Goal: Task Accomplishment & Management: Complete application form

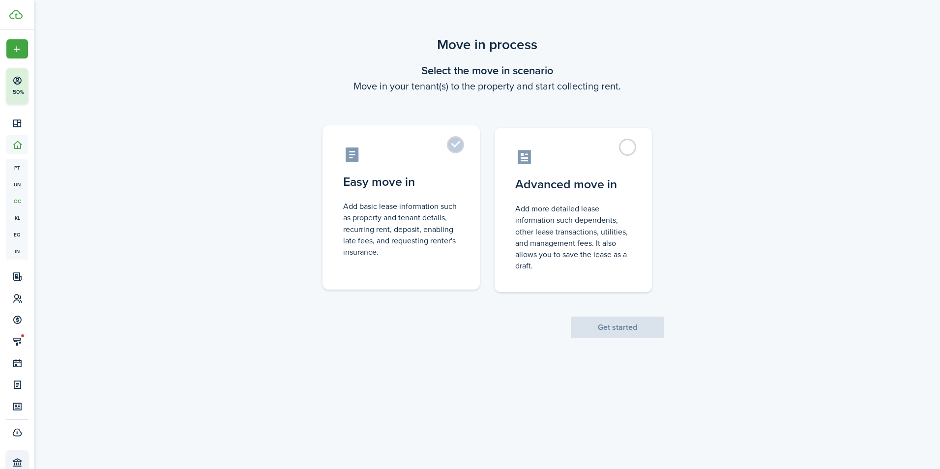
click at [447, 151] on control-radio-card-icon at bounding box center [401, 154] width 116 height 17
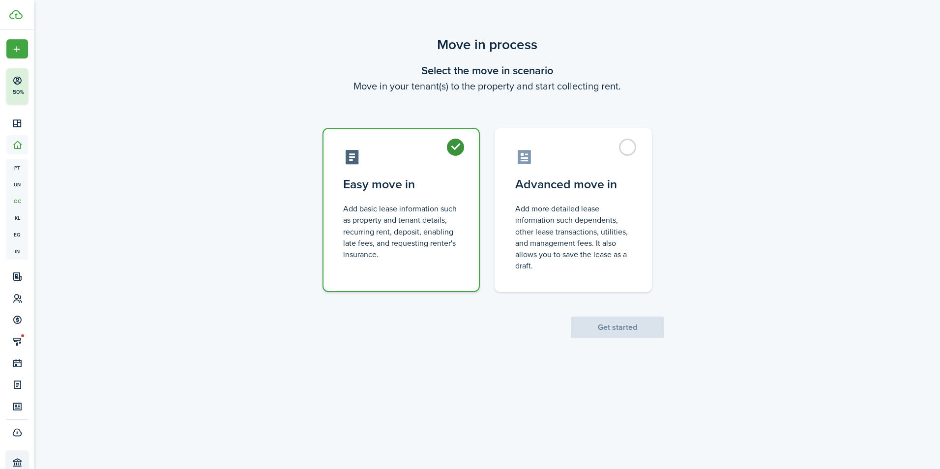
radio input "true"
click at [619, 332] on button "Get started" at bounding box center [617, 327] width 93 height 22
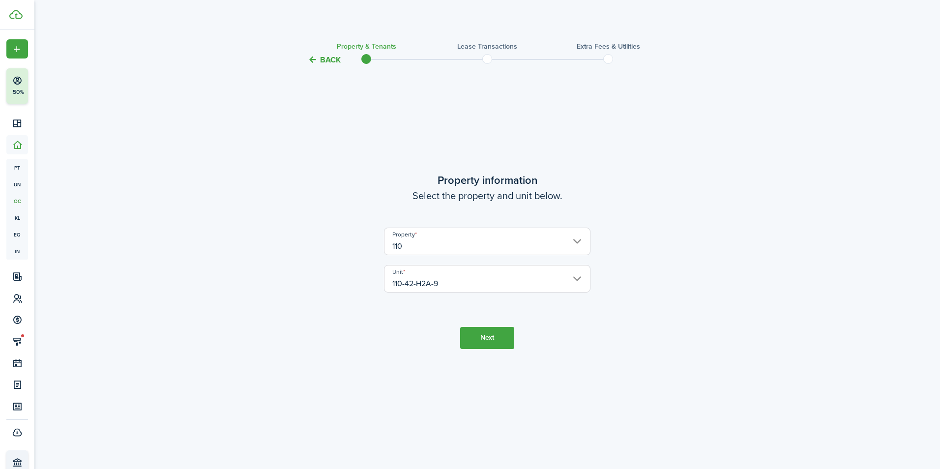
click at [445, 285] on input "110-42-H2A-9" at bounding box center [487, 279] width 206 height 28
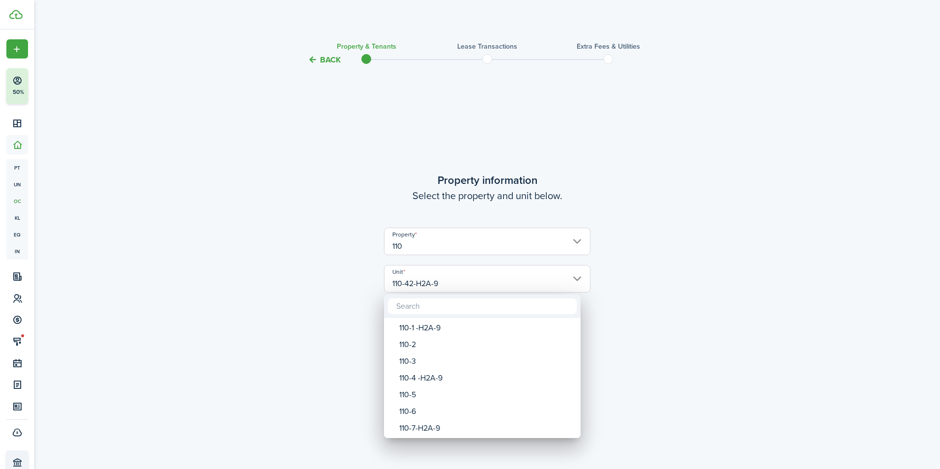
click at [669, 308] on div at bounding box center [469, 234] width 1097 height 626
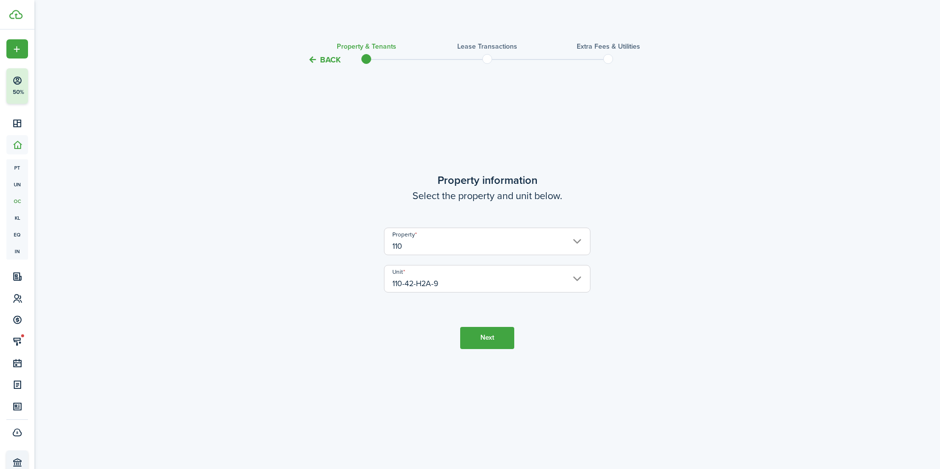
click at [494, 332] on button "Next" at bounding box center [487, 338] width 54 height 22
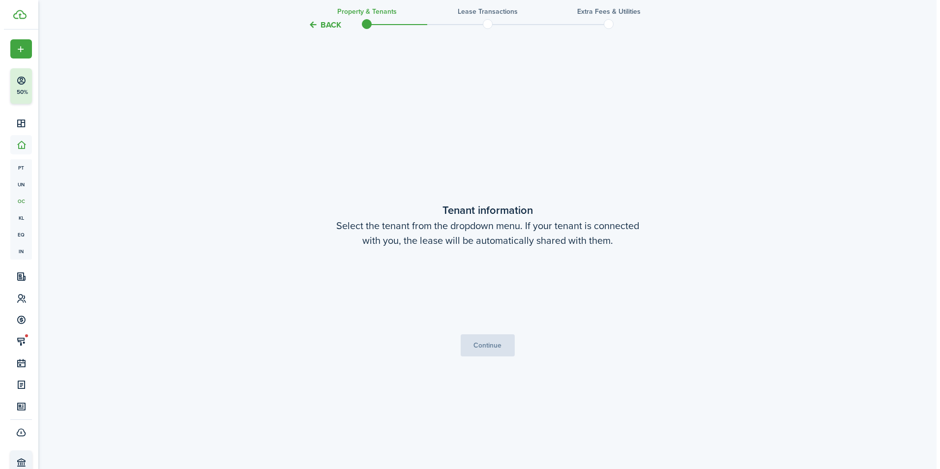
scroll to position [403, 0]
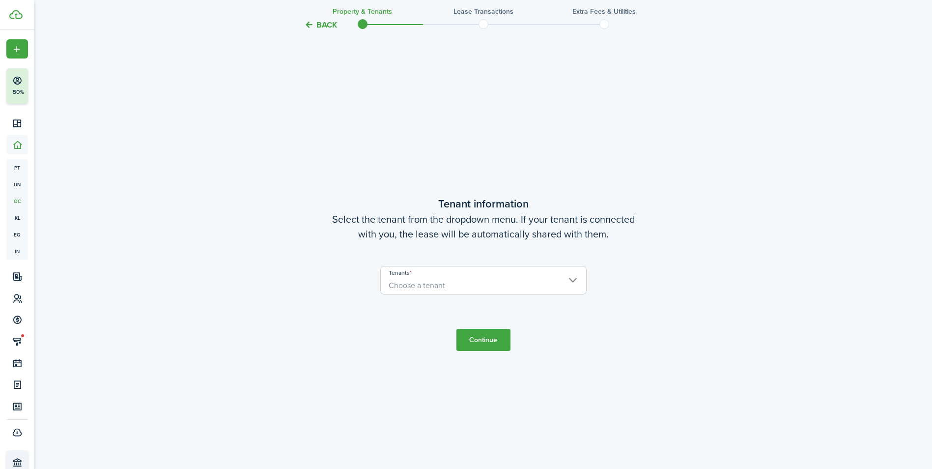
click at [481, 291] on span "Choose a tenant" at bounding box center [483, 285] width 205 height 17
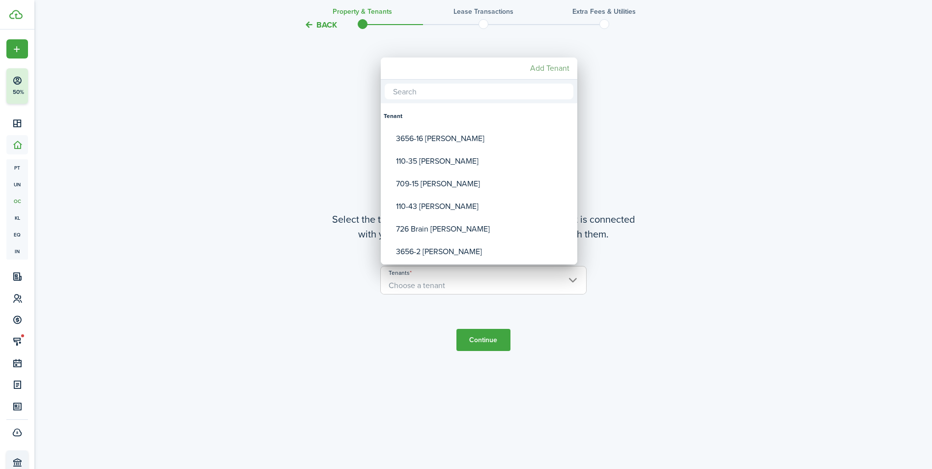
click at [568, 67] on mbsc-button "Add Tenant" at bounding box center [549, 68] width 47 height 18
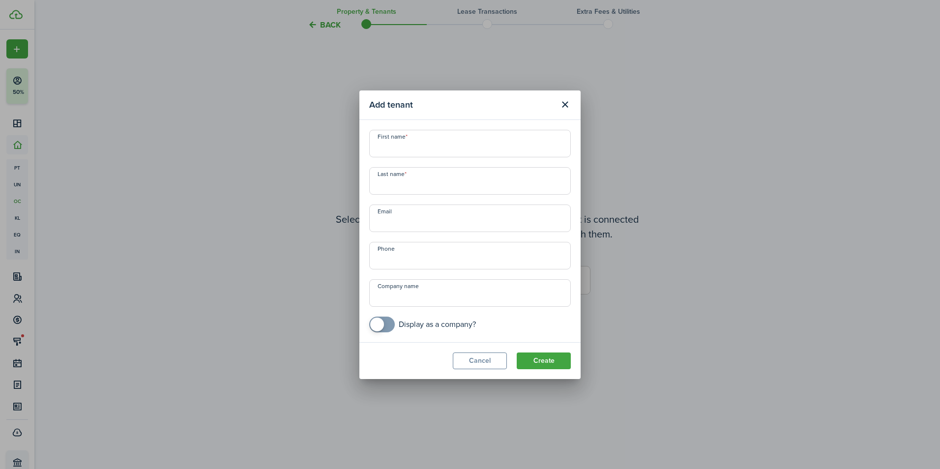
click at [433, 152] on input "First name" at bounding box center [469, 144] width 201 height 28
drag, startPoint x: 457, startPoint y: 151, endPoint x: 421, endPoint y: 153, distance: 36.0
click at [421, 153] on input "110-42Angel Blackwell" at bounding box center [469, 144] width 201 height 28
type input "110-42Angel"
click at [404, 183] on input "Last name" at bounding box center [469, 181] width 201 height 28
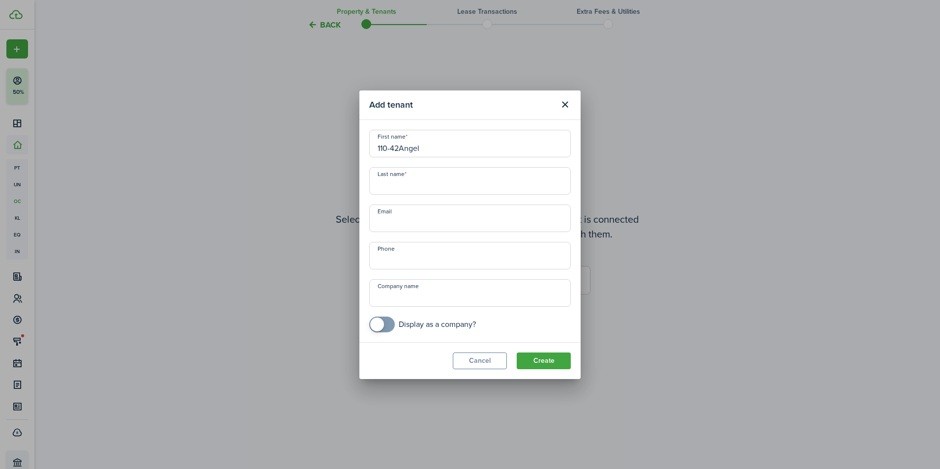
paste input "[PERSON_NAME]"
type input "[PERSON_NAME]"
click at [398, 226] on input "Email" at bounding box center [469, 218] width 201 height 28
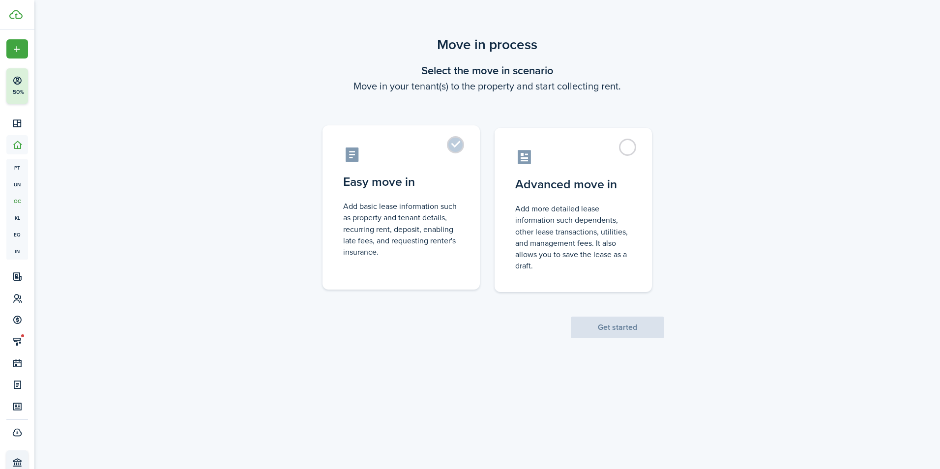
click at [411, 155] on control-radio-card-icon at bounding box center [401, 154] width 116 height 17
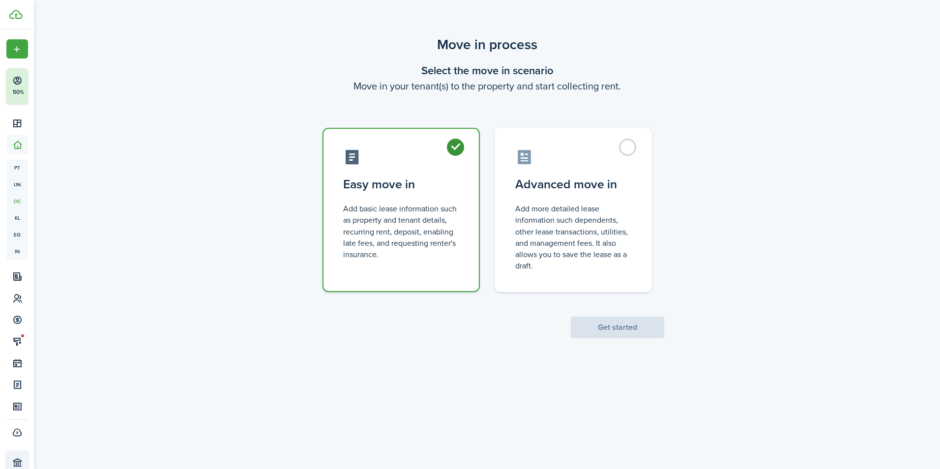
radio input "true"
click at [604, 329] on button "Get started" at bounding box center [617, 327] width 93 height 22
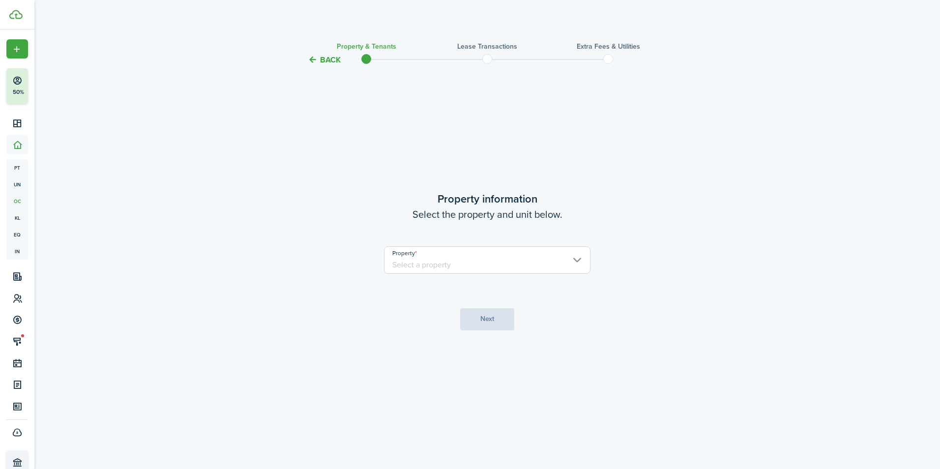
click at [433, 266] on input "Property" at bounding box center [487, 260] width 206 height 28
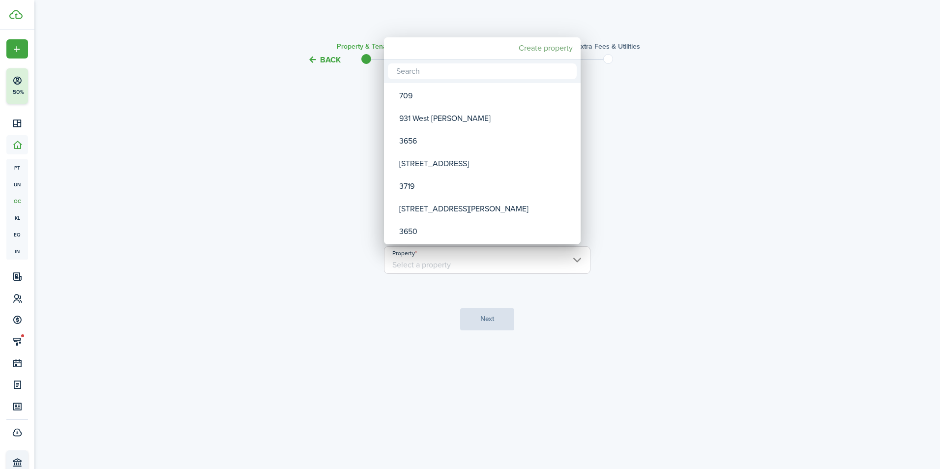
click at [543, 52] on mbsc-button "Create property" at bounding box center [546, 48] width 62 height 18
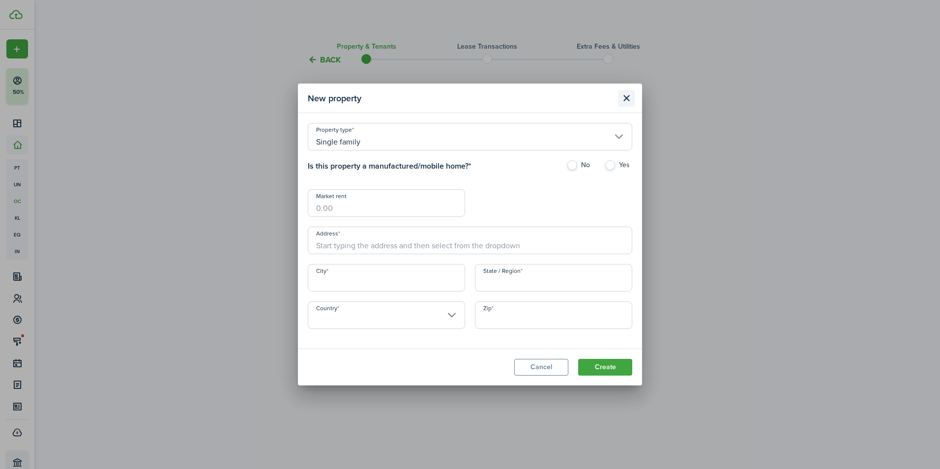
click at [624, 97] on button "Close modal" at bounding box center [626, 98] width 17 height 17
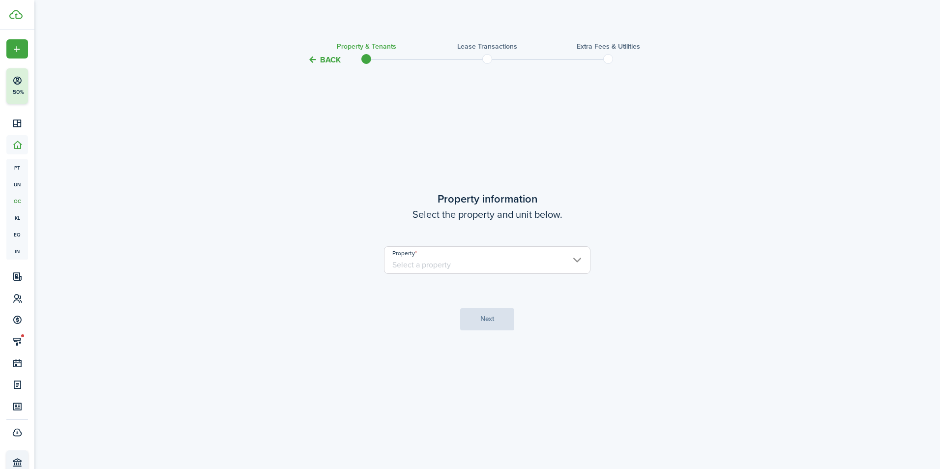
click at [484, 271] on input "Property" at bounding box center [487, 260] width 206 height 28
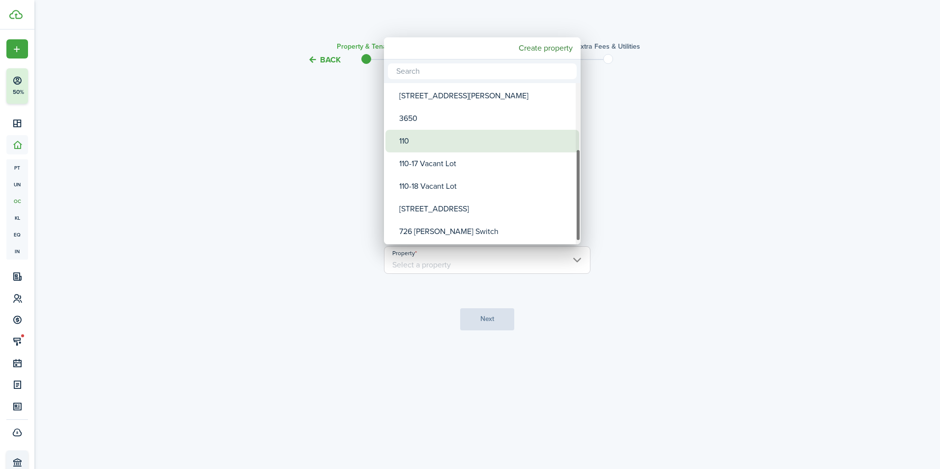
click at [427, 140] on div "110" at bounding box center [486, 141] width 174 height 23
type input "110"
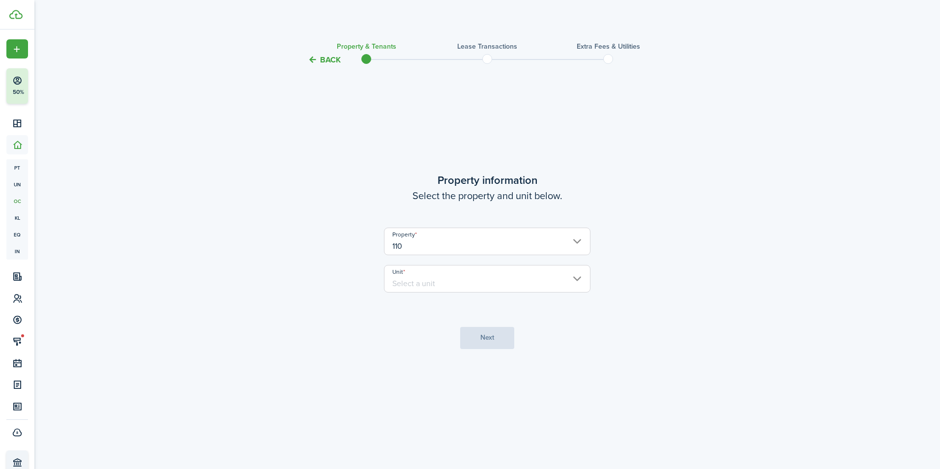
click at [451, 281] on input "Unit" at bounding box center [487, 279] width 206 height 28
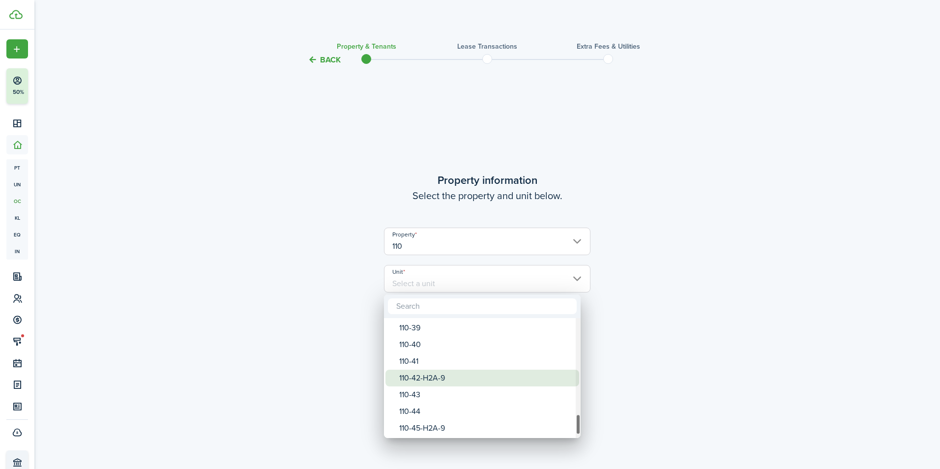
click at [454, 376] on div "110-42-H2A-9" at bounding box center [486, 378] width 174 height 17
type input "110-42-H2A-9"
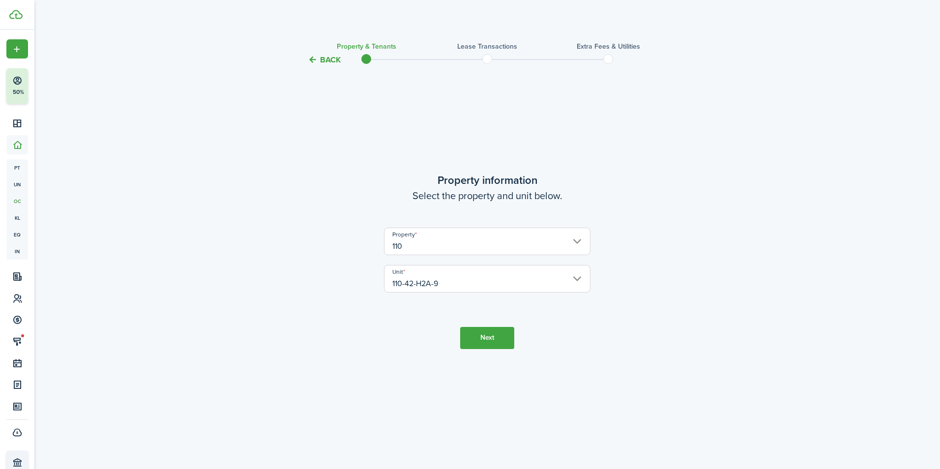
click at [489, 333] on button "Next" at bounding box center [487, 338] width 54 height 22
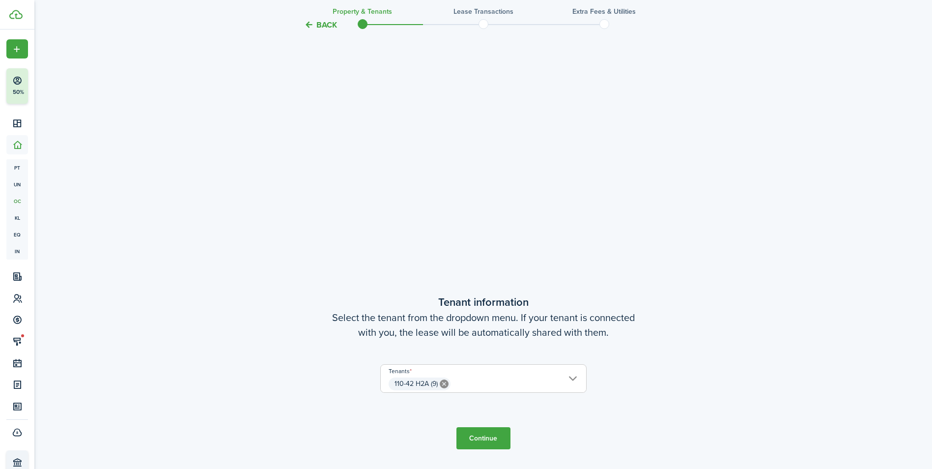
scroll to position [469, 0]
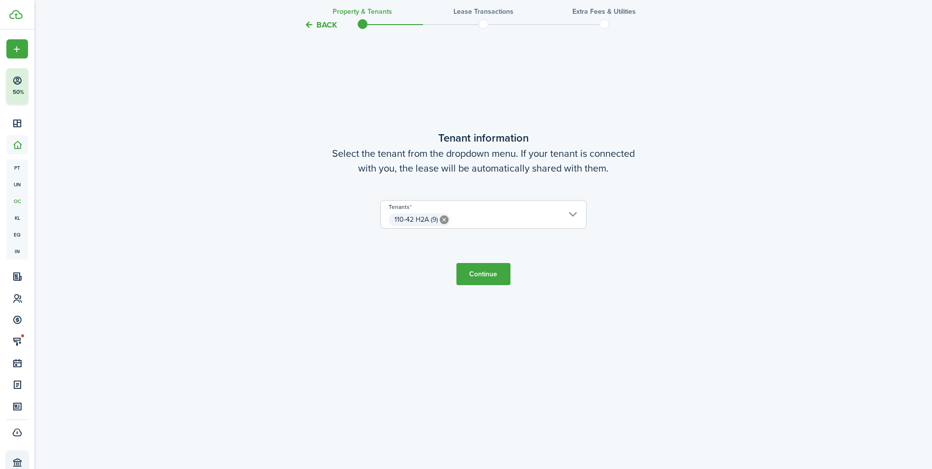
click at [474, 223] on span "110-42 H2A (9)" at bounding box center [483, 219] width 205 height 17
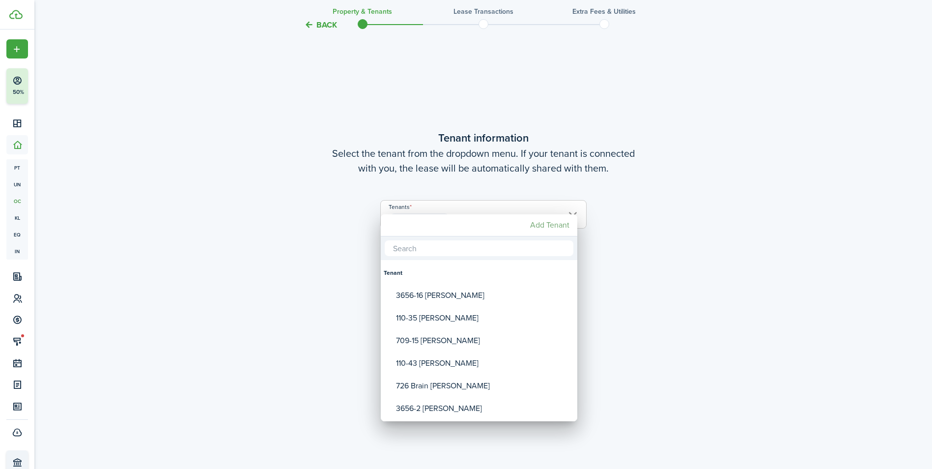
click at [546, 228] on mbsc-button "Add Tenant" at bounding box center [549, 225] width 47 height 18
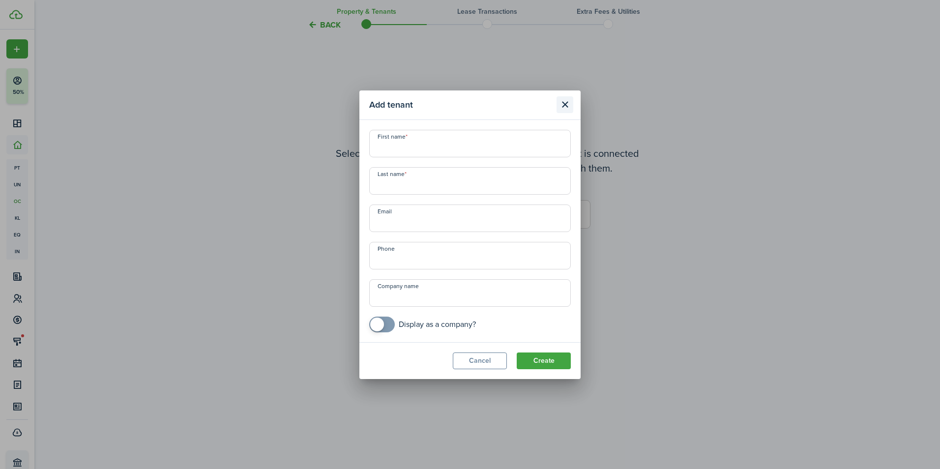
click at [563, 108] on button "Close modal" at bounding box center [564, 104] width 17 height 17
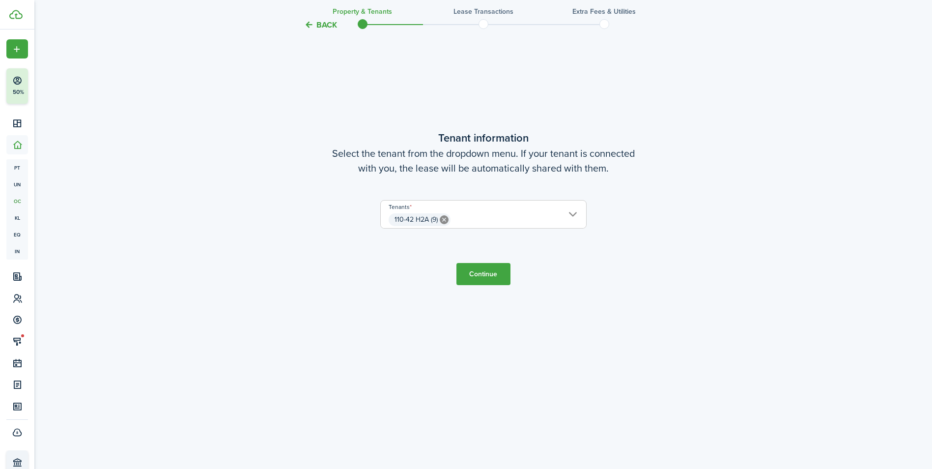
click at [443, 219] on icon at bounding box center [444, 219] width 9 height 9
click at [556, 217] on span "Choose a tenant" at bounding box center [483, 219] width 205 height 17
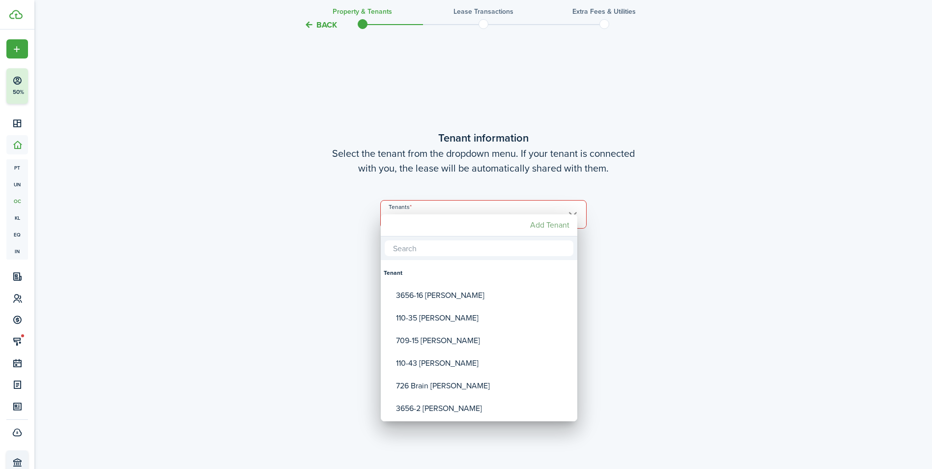
click at [545, 224] on mbsc-button "Add Tenant" at bounding box center [549, 225] width 47 height 18
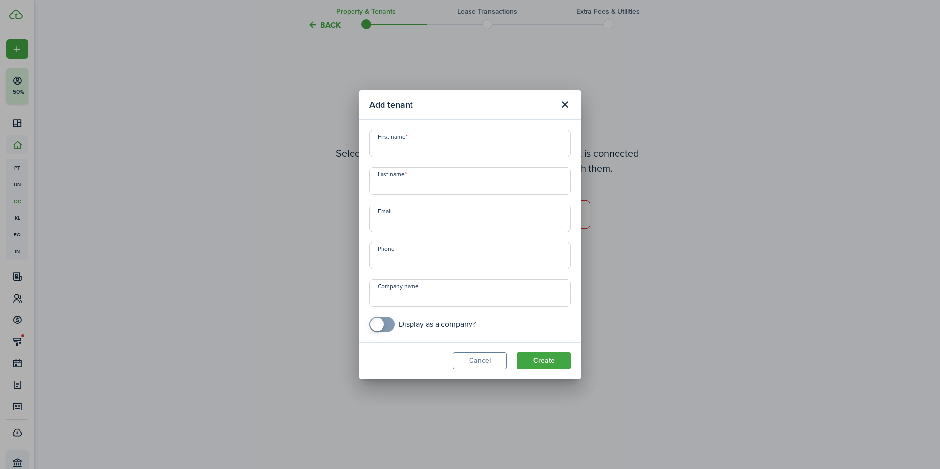
click at [423, 147] on input "First name" at bounding box center [469, 144] width 201 height 28
type input "110-42 [PERSON_NAME]"
click at [399, 177] on input "Last name" at bounding box center [469, 181] width 201 height 28
type input "[PERSON_NAME]"
click at [447, 226] on input "Email" at bounding box center [469, 218] width 201 height 28
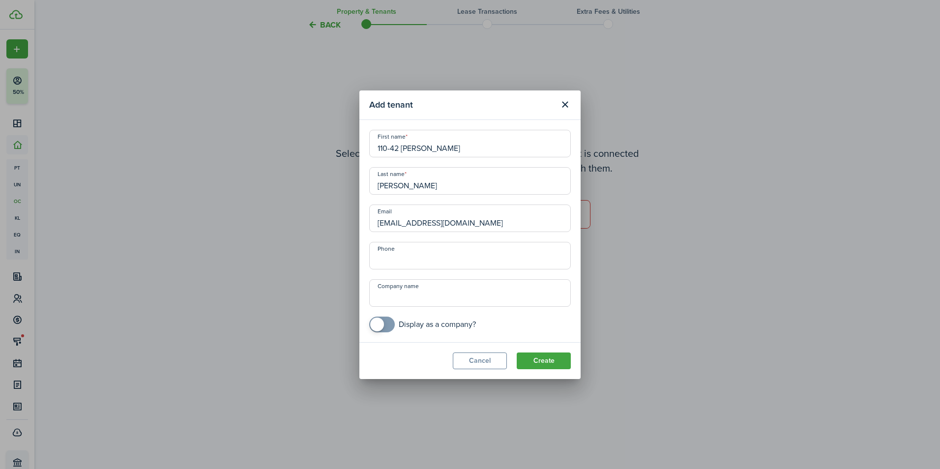
type input "[EMAIL_ADDRESS][DOMAIN_NAME]"
click at [439, 266] on input "+1" at bounding box center [469, 256] width 201 height 28
type input "[PHONE_NUMBER]"
click at [540, 363] on button "Create" at bounding box center [544, 360] width 54 height 17
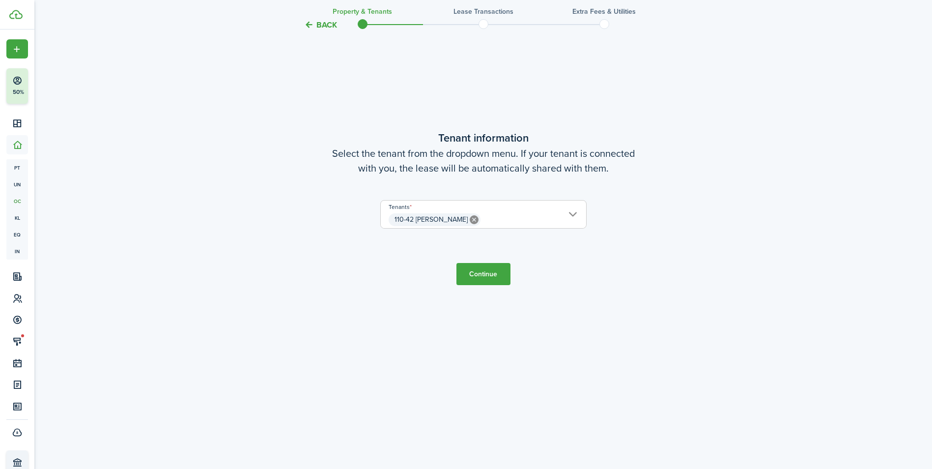
click at [470, 277] on button "Continue" at bounding box center [484, 274] width 54 height 22
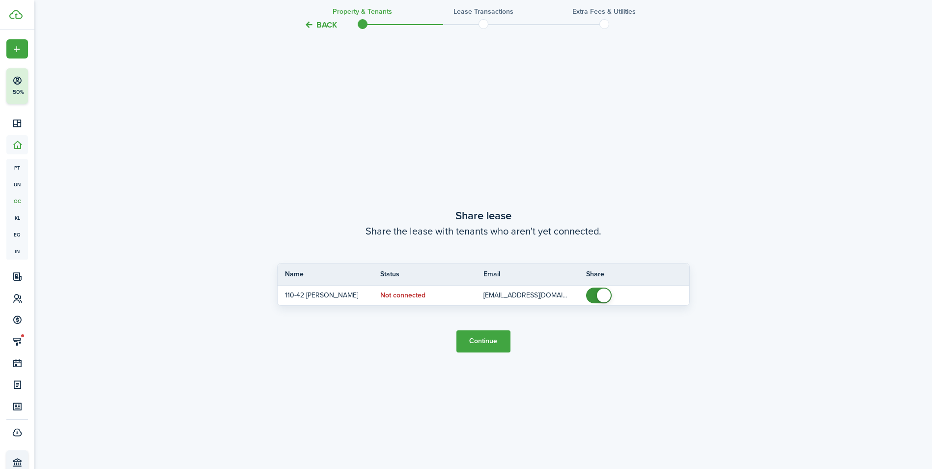
scroll to position [872, 0]
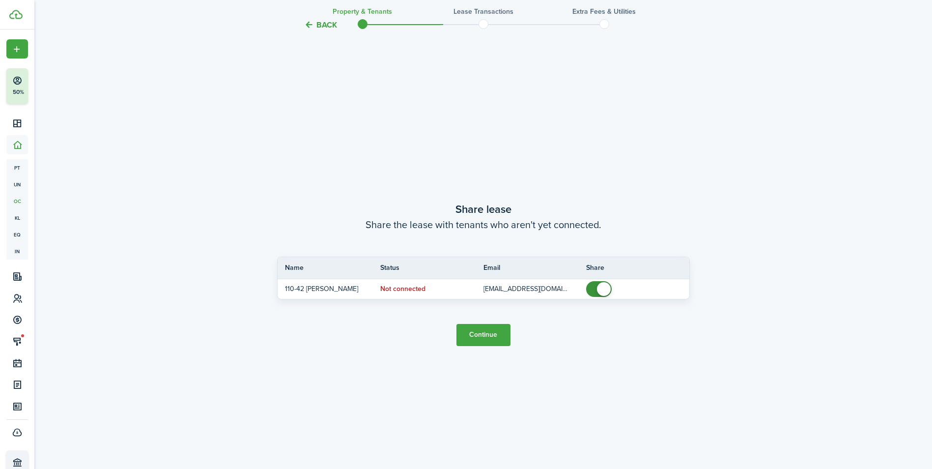
click at [492, 333] on button "Continue" at bounding box center [484, 335] width 54 height 22
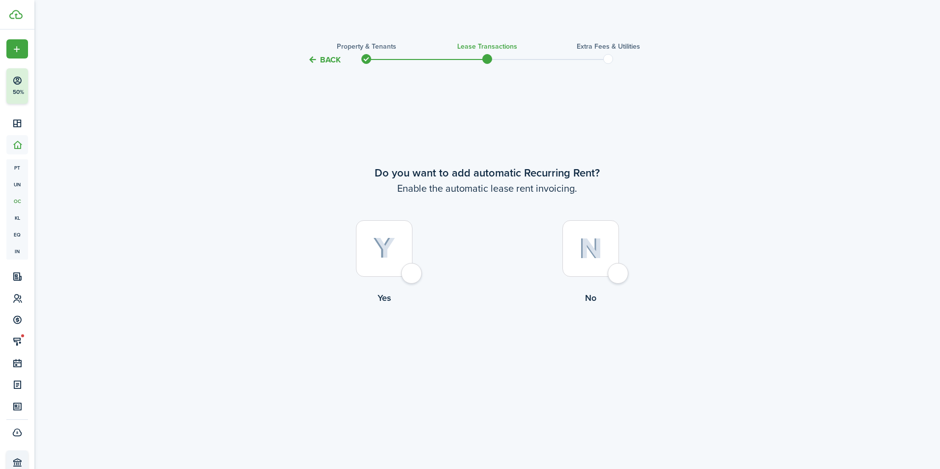
click at [381, 242] on img at bounding box center [384, 248] width 22 height 22
radio input "true"
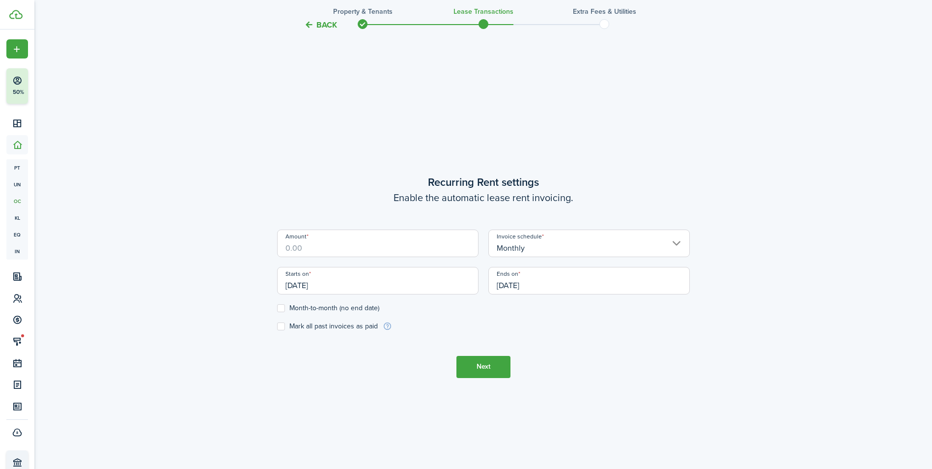
scroll to position [403, 0]
click at [365, 249] on input "Amount" at bounding box center [377, 241] width 201 height 28
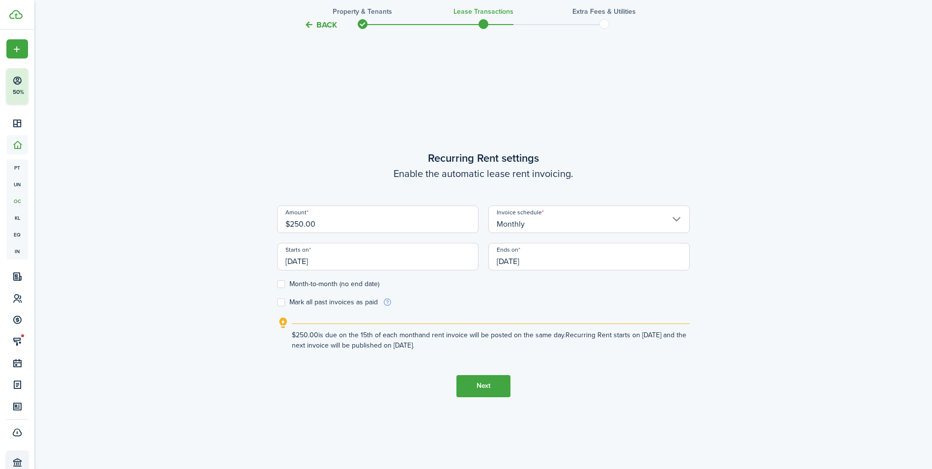
type input "$250.00"
click at [190, 223] on div "Back Property & Tenants Lease Transactions Extra fees & Utilities Do you want t…" at bounding box center [483, 69] width 898 height 886
click at [403, 259] on input "[DATE]" at bounding box center [377, 257] width 201 height 28
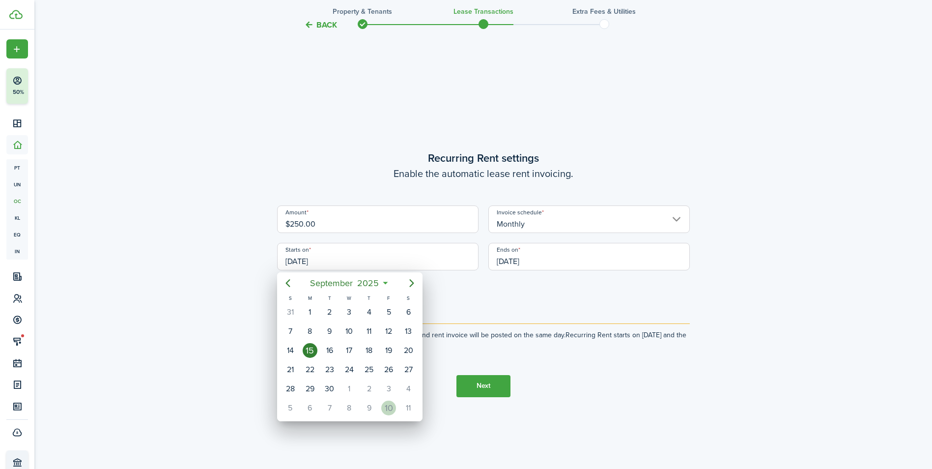
click at [392, 403] on div "10" at bounding box center [388, 408] width 15 height 15
type input "[DATE]"
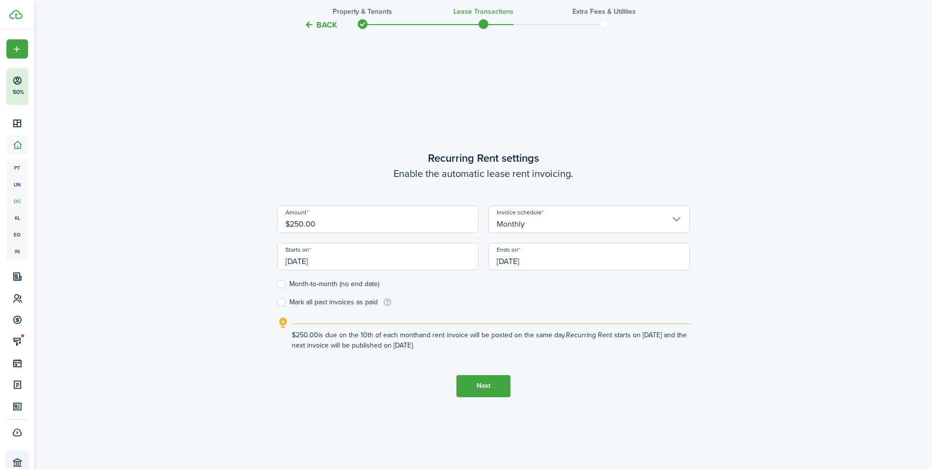
click at [604, 255] on input "[DATE]" at bounding box center [589, 257] width 201 height 28
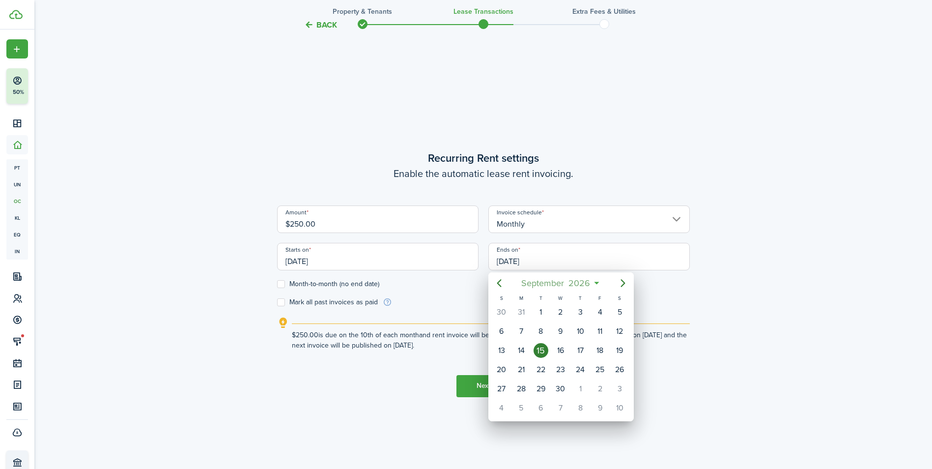
click at [568, 284] on span "2026" at bounding box center [580, 283] width 26 height 18
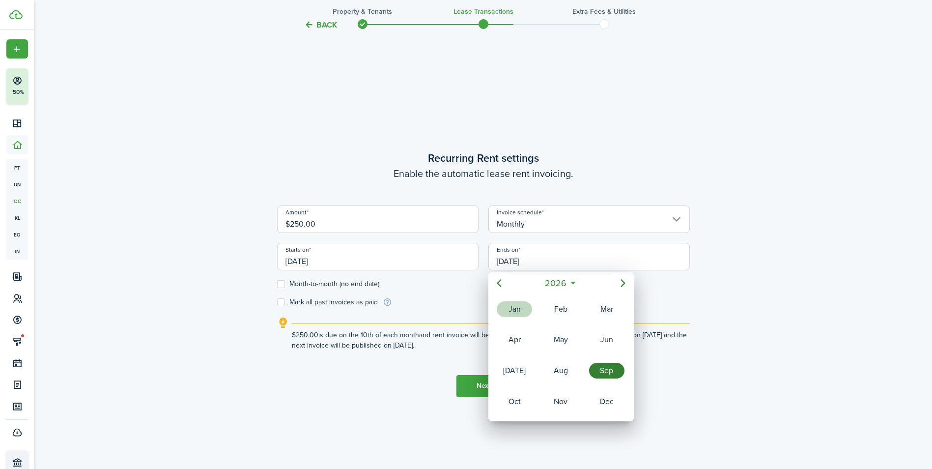
click at [513, 312] on div "Jan" at bounding box center [514, 309] width 35 height 16
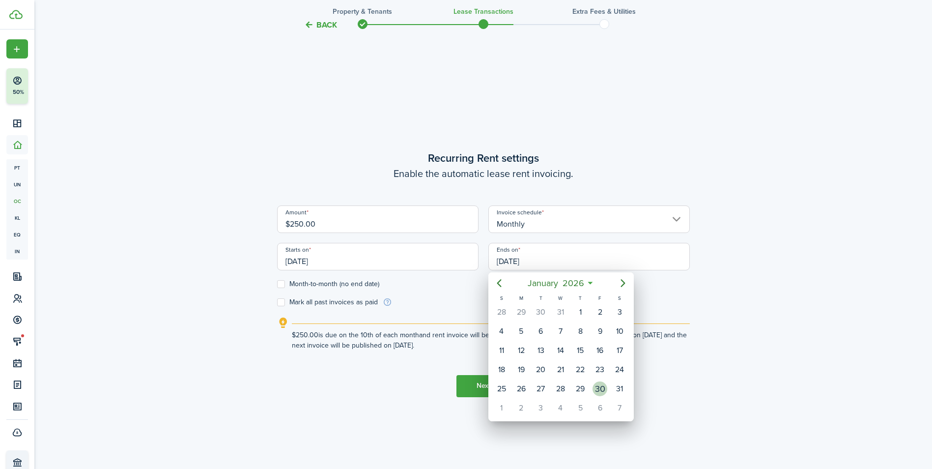
click at [604, 389] on div "30" at bounding box center [600, 388] width 15 height 15
type input "[DATE]"
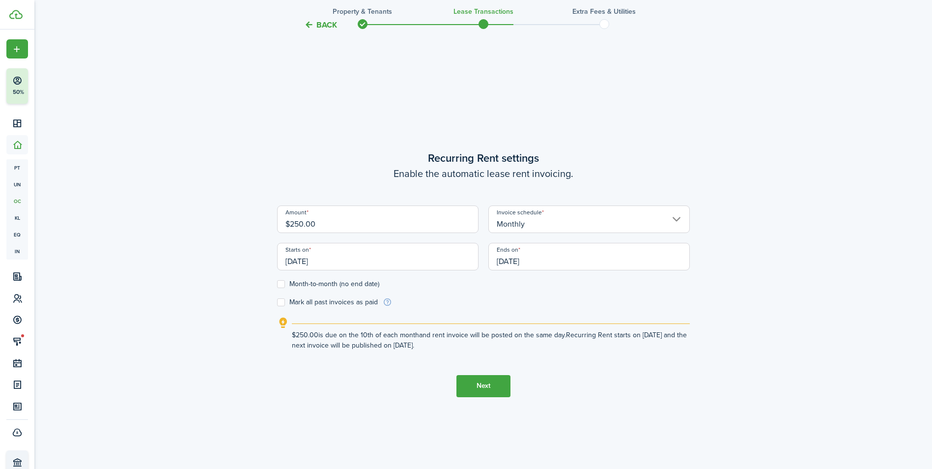
click at [577, 258] on input "[DATE]" at bounding box center [589, 257] width 201 height 28
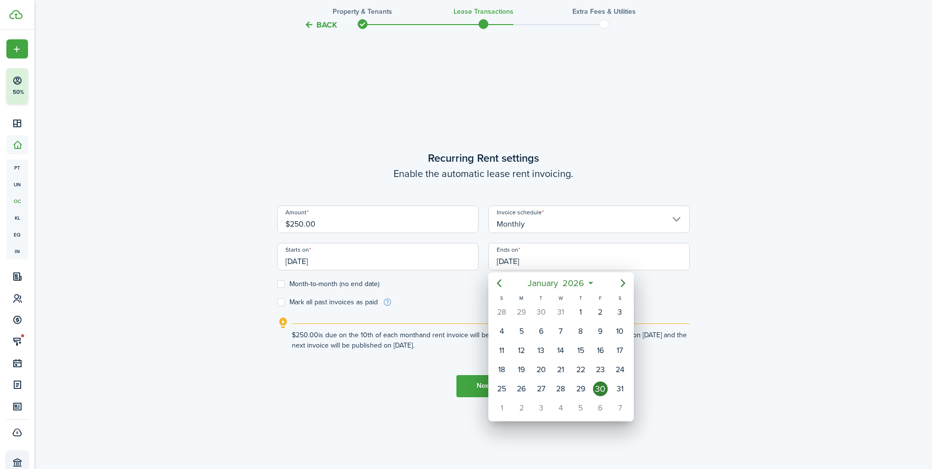
click at [723, 289] on div at bounding box center [466, 234] width 1090 height 626
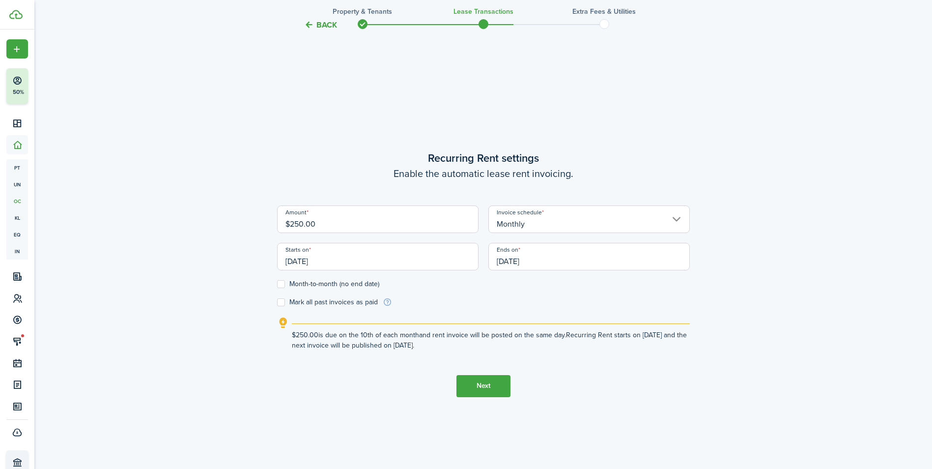
click at [483, 387] on button "Next" at bounding box center [484, 386] width 54 height 22
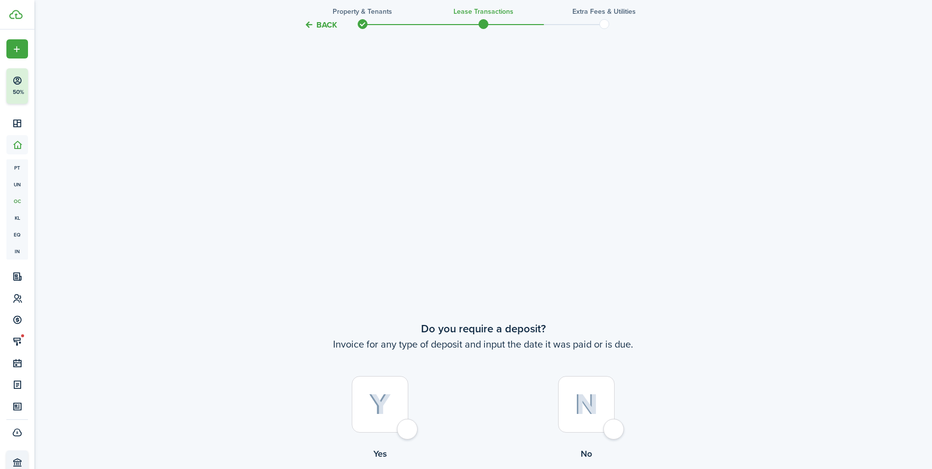
scroll to position [430, 0]
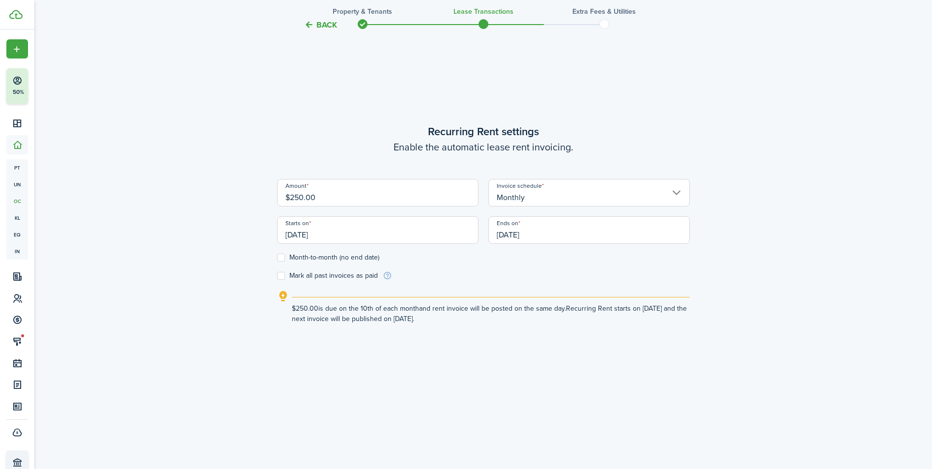
click at [591, 190] on input "Monthly" at bounding box center [589, 193] width 201 height 28
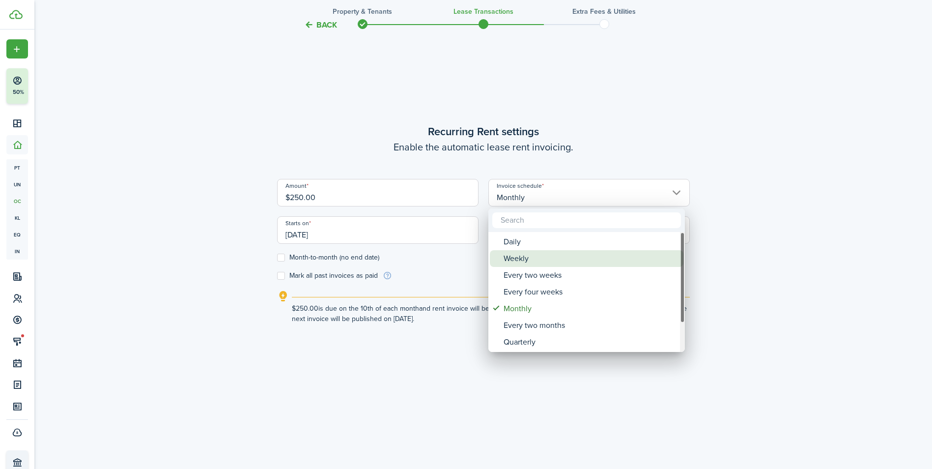
click at [537, 256] on div "Weekly" at bounding box center [591, 258] width 174 height 17
type input "Weekly"
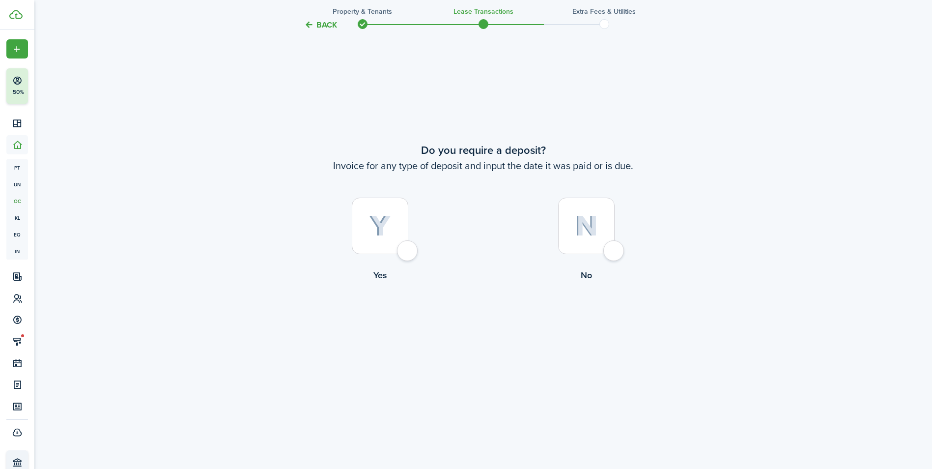
scroll to position [921, 0]
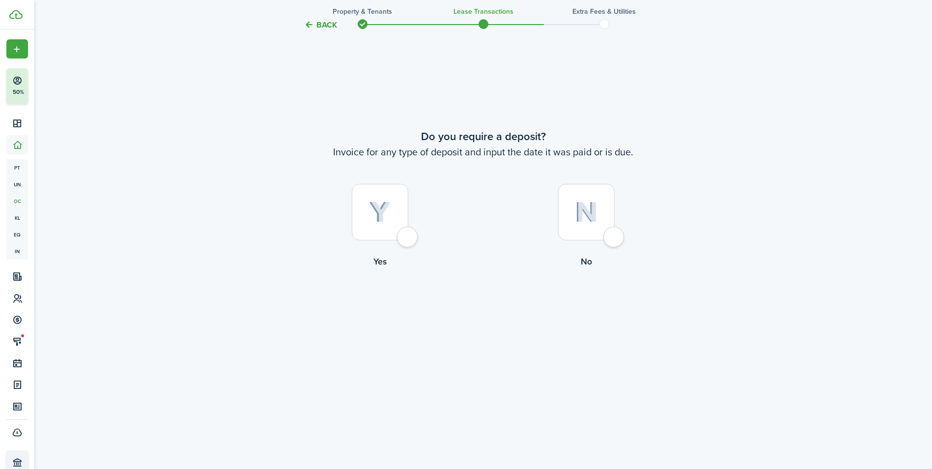
click at [389, 230] on div at bounding box center [380, 212] width 57 height 57
radio input "true"
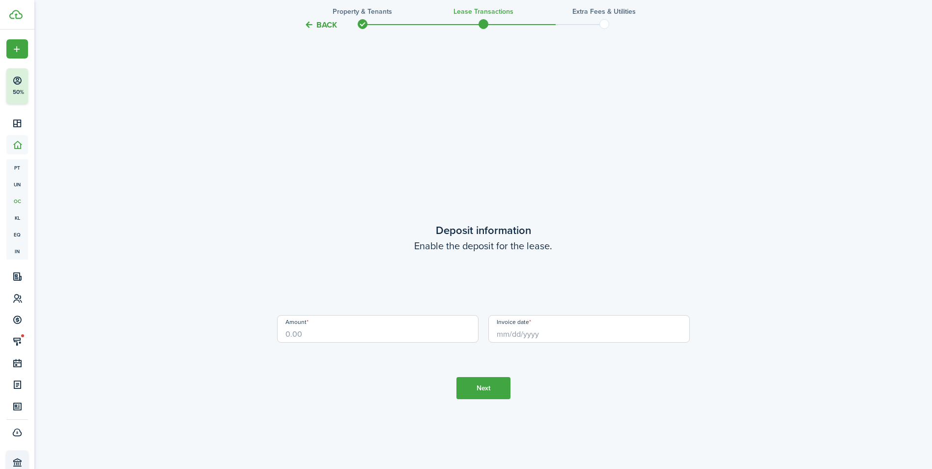
scroll to position [1341, 0]
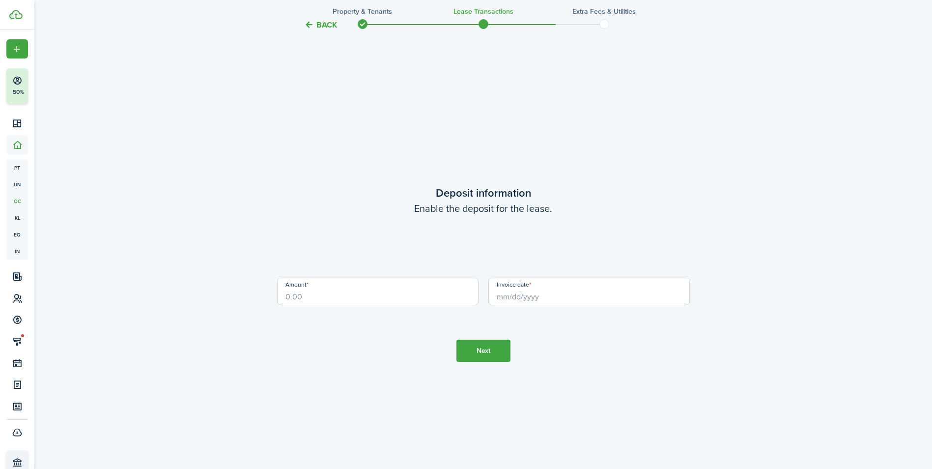
click at [403, 296] on input "Amount" at bounding box center [377, 292] width 201 height 28
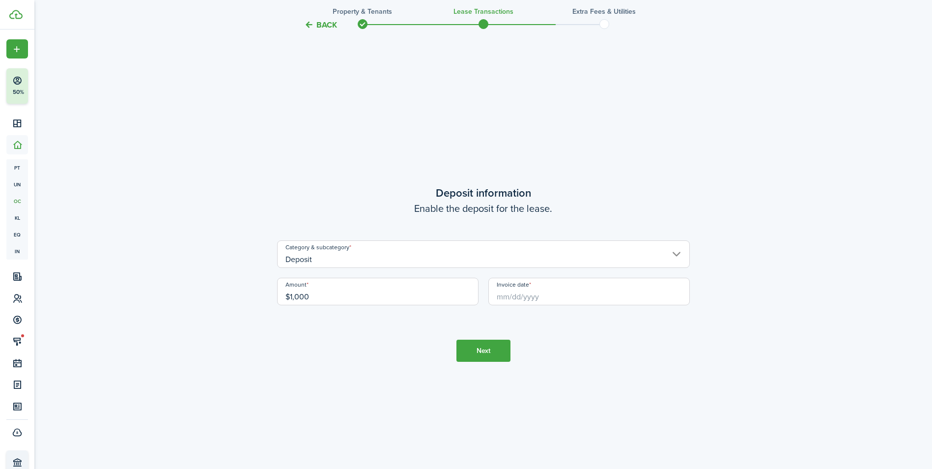
click at [546, 305] on input "Invoice date" at bounding box center [589, 292] width 201 height 28
type input "$1,000.00"
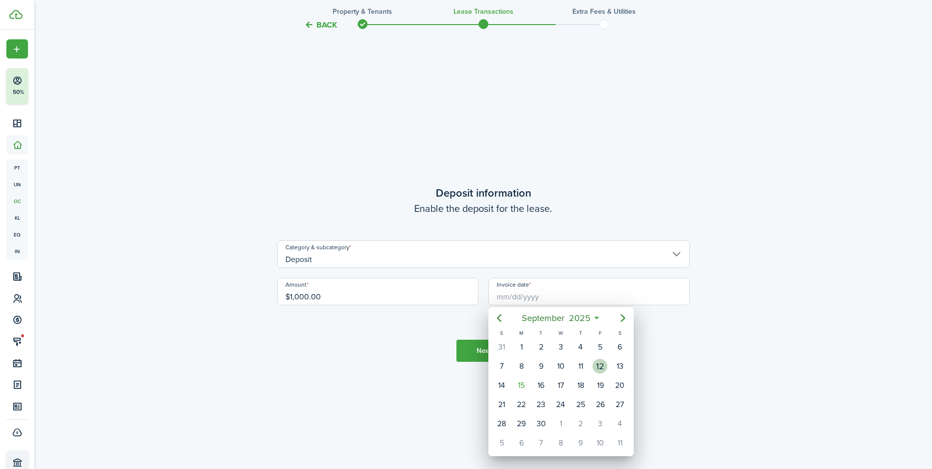
click at [598, 372] on div "12" at bounding box center [600, 366] width 15 height 15
type input "[DATE]"
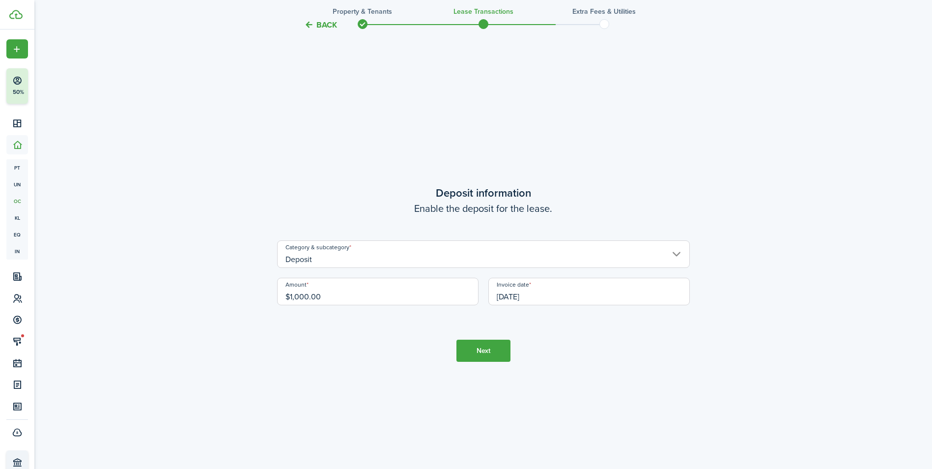
click at [479, 345] on button "Next" at bounding box center [484, 351] width 54 height 22
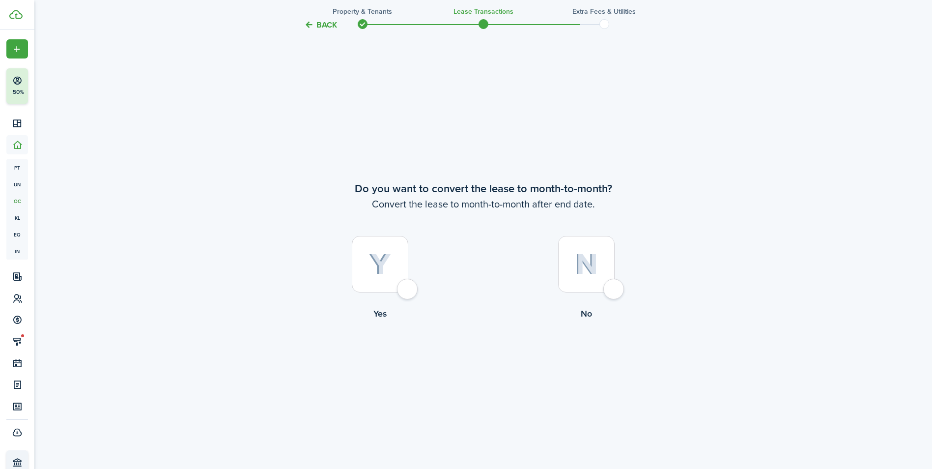
scroll to position [1810, 0]
drag, startPoint x: 575, startPoint y: 281, endPoint x: 569, endPoint y: 278, distance: 6.6
click at [572, 279] on div at bounding box center [586, 261] width 57 height 57
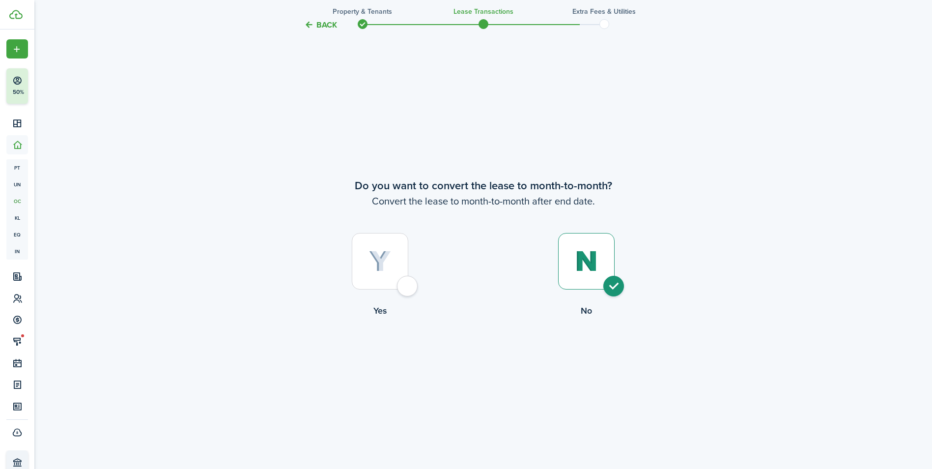
radio input "true"
click at [498, 361] on button "Continue" at bounding box center [484, 358] width 54 height 22
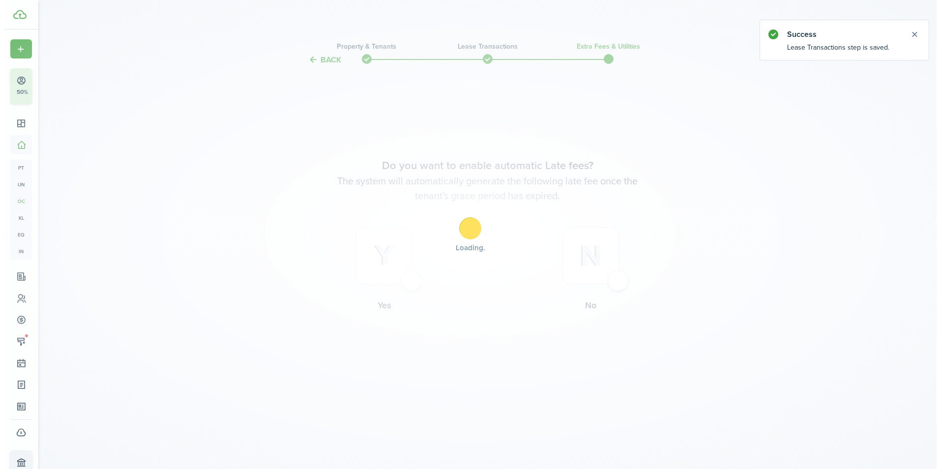
scroll to position [0, 0]
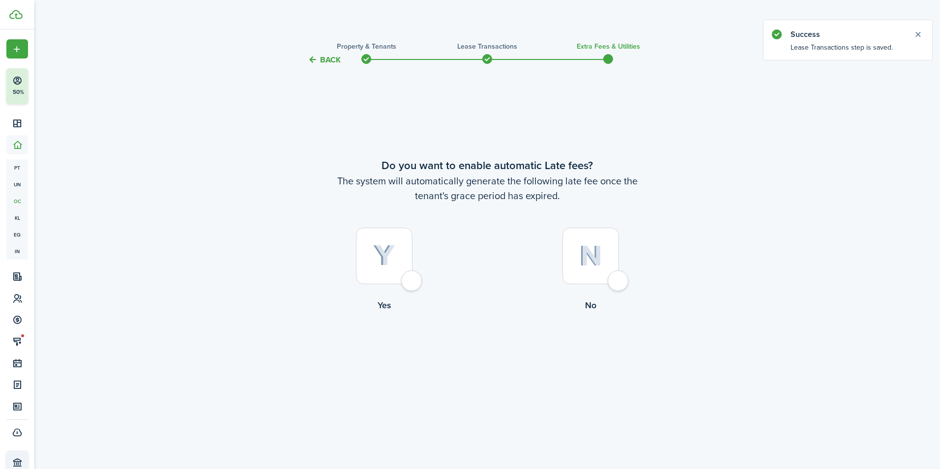
click at [402, 256] on div at bounding box center [384, 256] width 57 height 57
radio input "true"
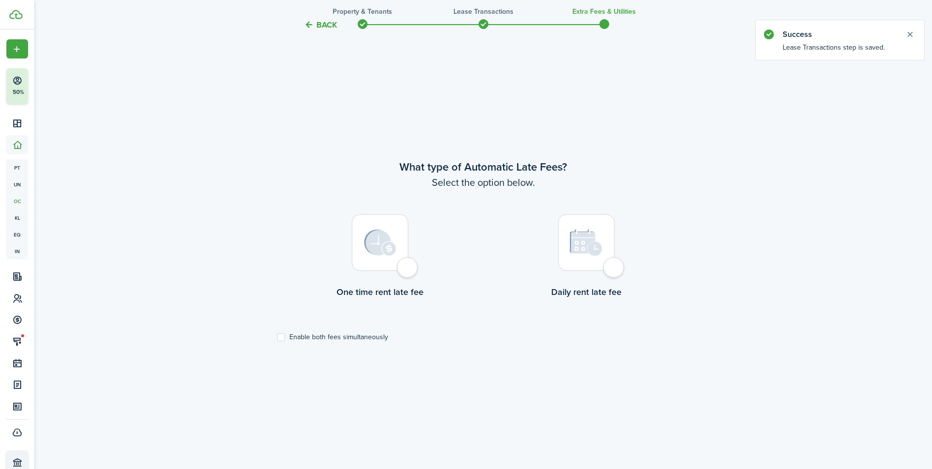
click at [391, 259] on div at bounding box center [380, 242] width 57 height 57
radio input "true"
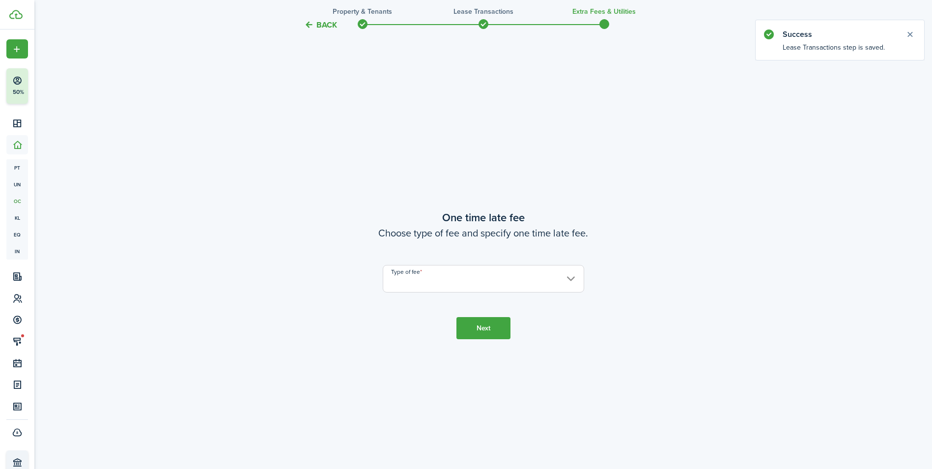
scroll to position [872, 0]
click at [405, 275] on input "Type of fee" at bounding box center [483, 278] width 201 height 28
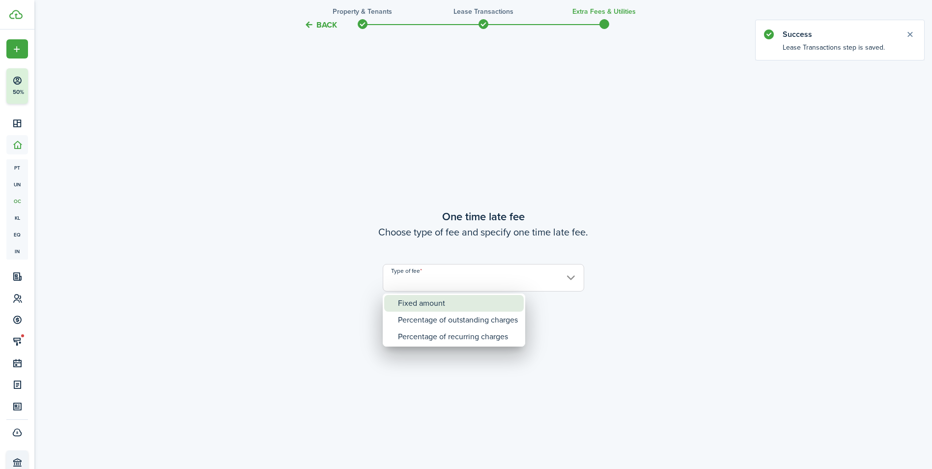
click at [415, 309] on div "Fixed amount" at bounding box center [458, 303] width 120 height 17
type input "Fixed amount"
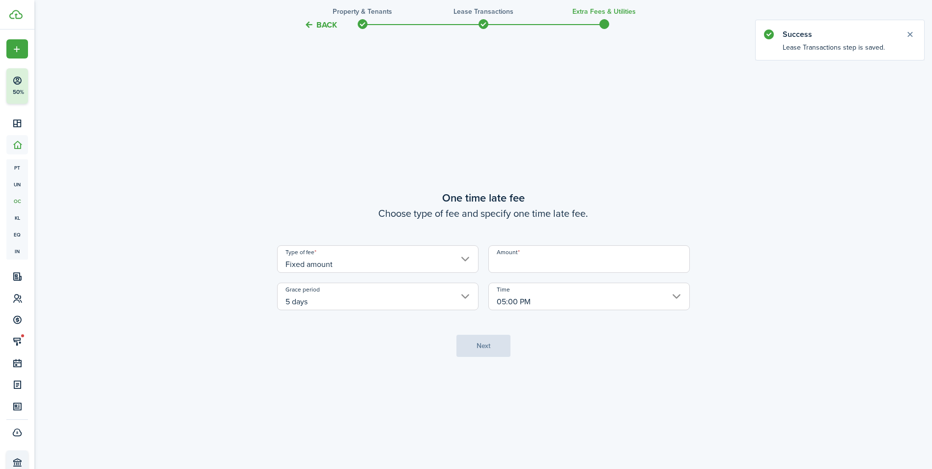
click at [533, 268] on input "Amount" at bounding box center [589, 259] width 201 height 28
type input "$10.00"
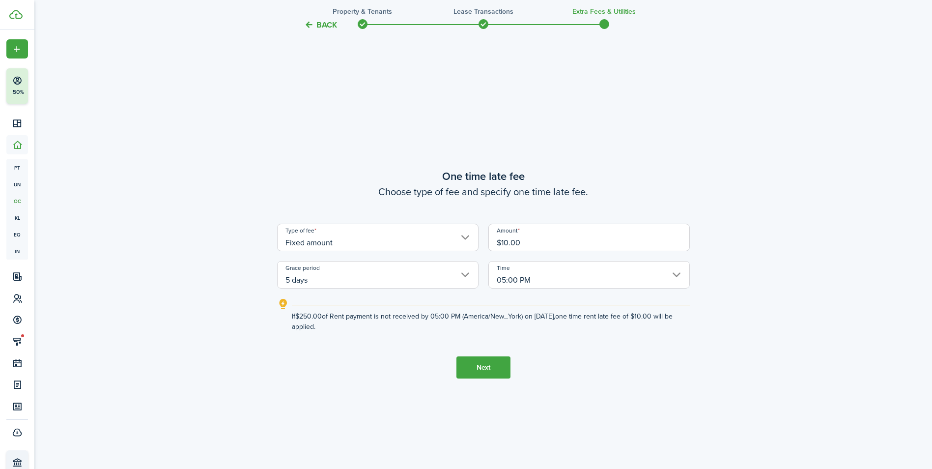
click at [469, 362] on button "Next" at bounding box center [484, 367] width 54 height 22
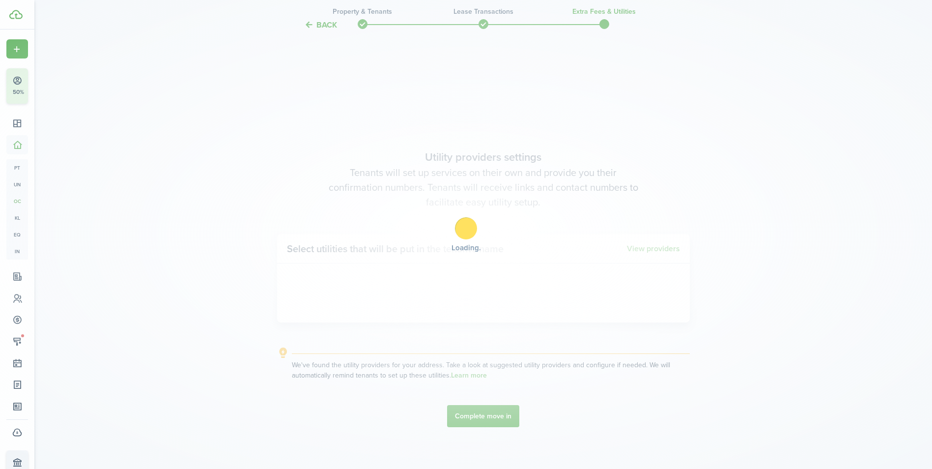
scroll to position [1341, 0]
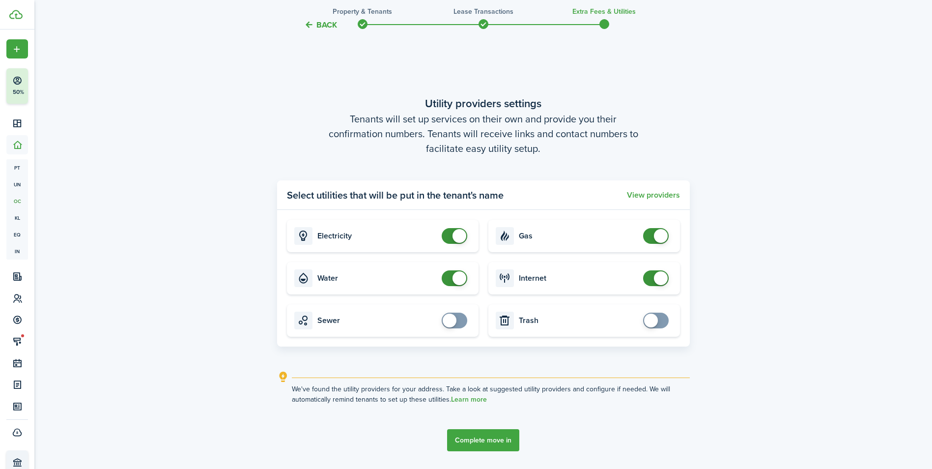
checkbox input "false"
click at [455, 241] on span at bounding box center [460, 236] width 14 height 14
checkbox input "false"
click at [455, 281] on span at bounding box center [460, 278] width 14 height 14
checkbox input "false"
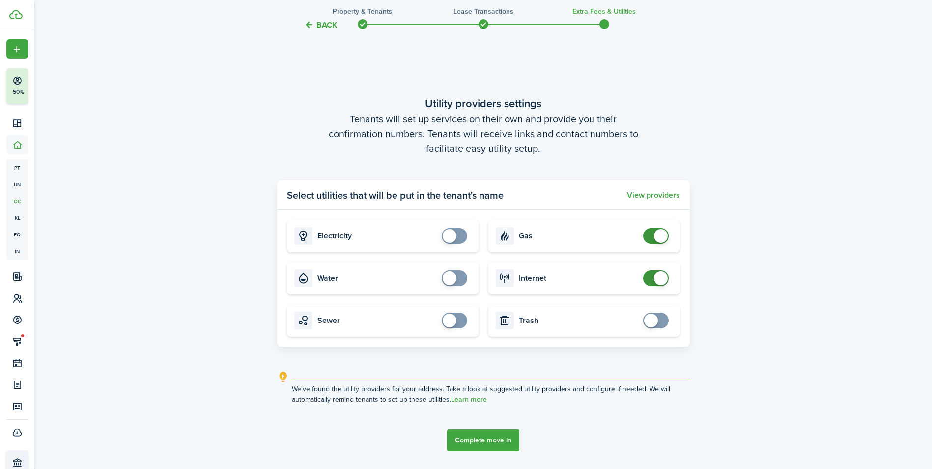
click at [656, 238] on span at bounding box center [661, 236] width 14 height 14
checkbox input "false"
click at [651, 277] on span at bounding box center [656, 278] width 10 height 16
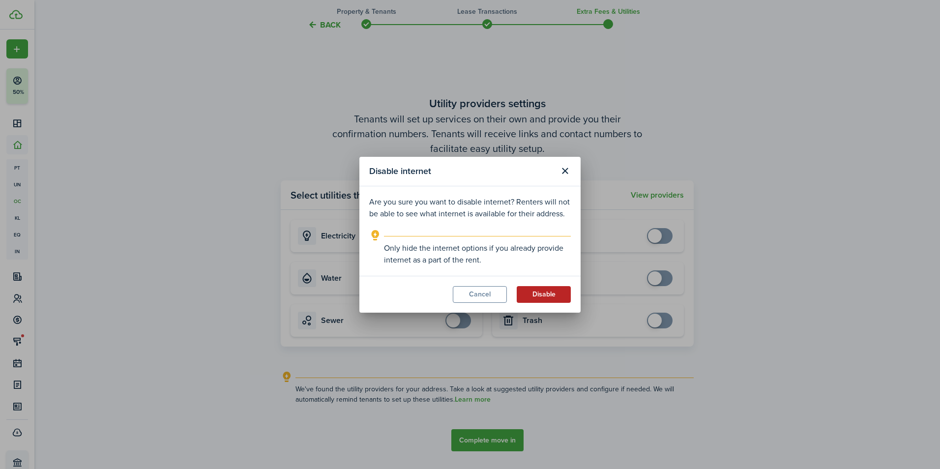
click at [525, 295] on button "Disable" at bounding box center [544, 294] width 54 height 17
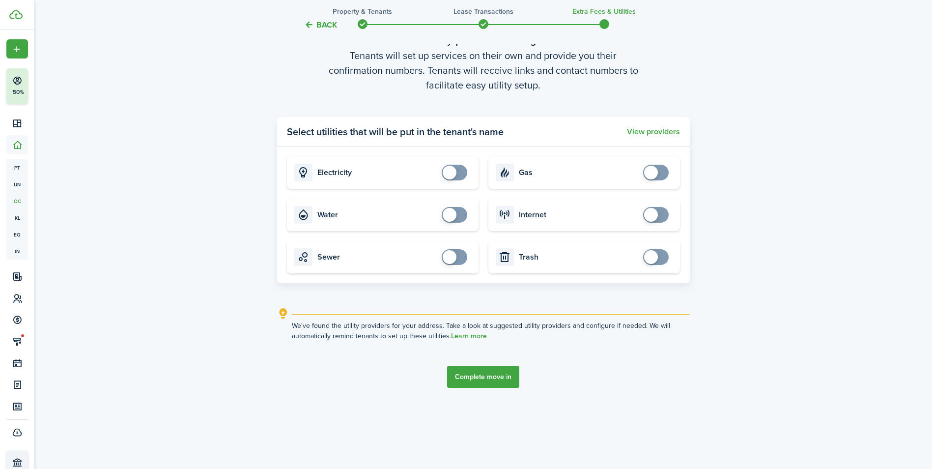
scroll to position [1407, 0]
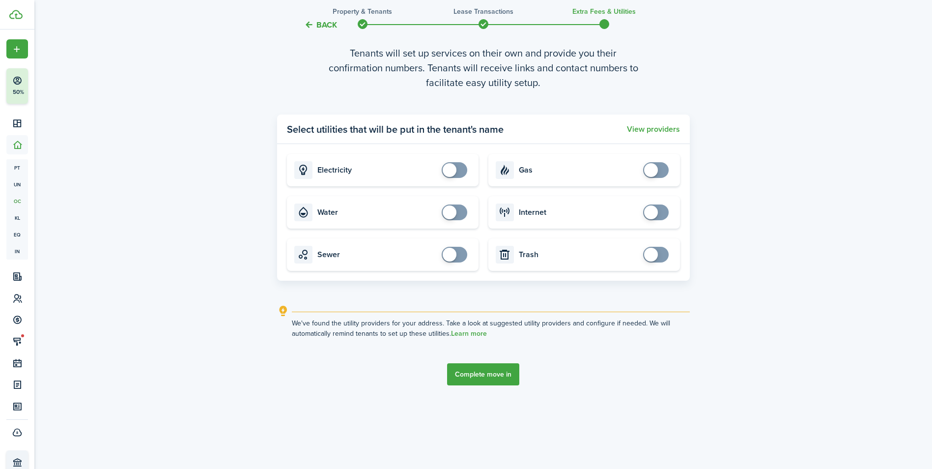
click at [473, 374] on button "Complete move in" at bounding box center [483, 374] width 72 height 22
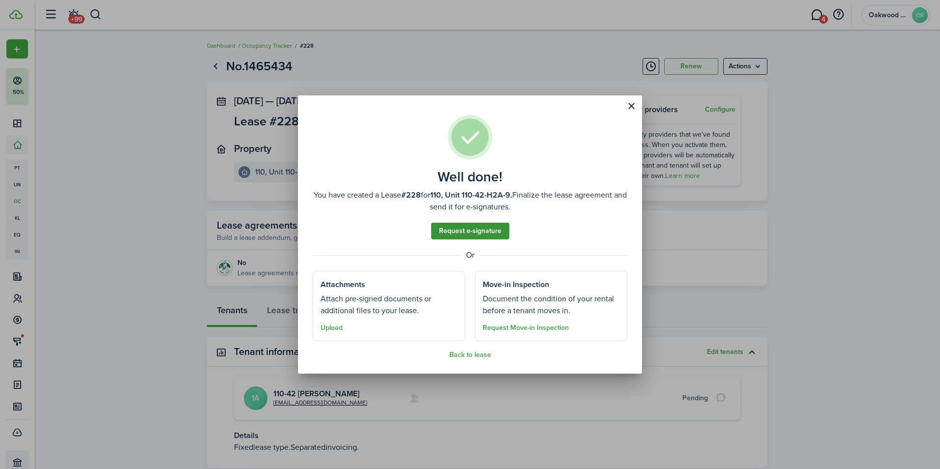
click at [442, 232] on link "Request e-signature" at bounding box center [470, 231] width 78 height 17
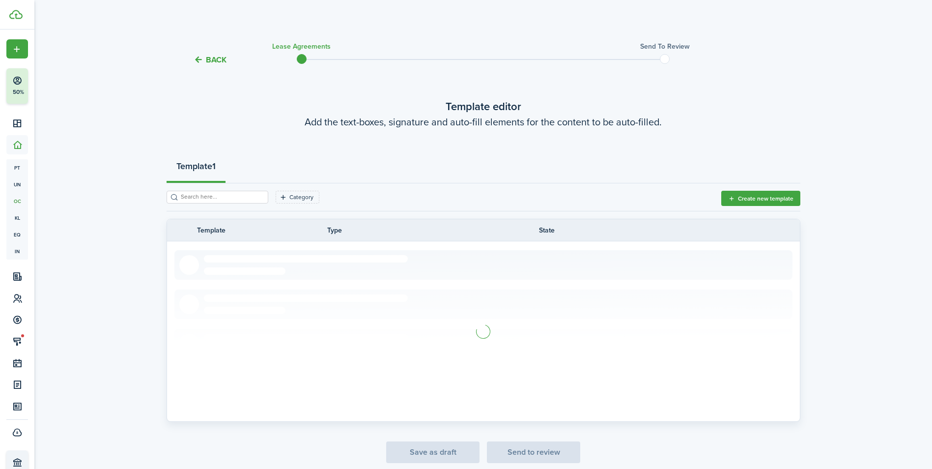
scroll to position [41, 0]
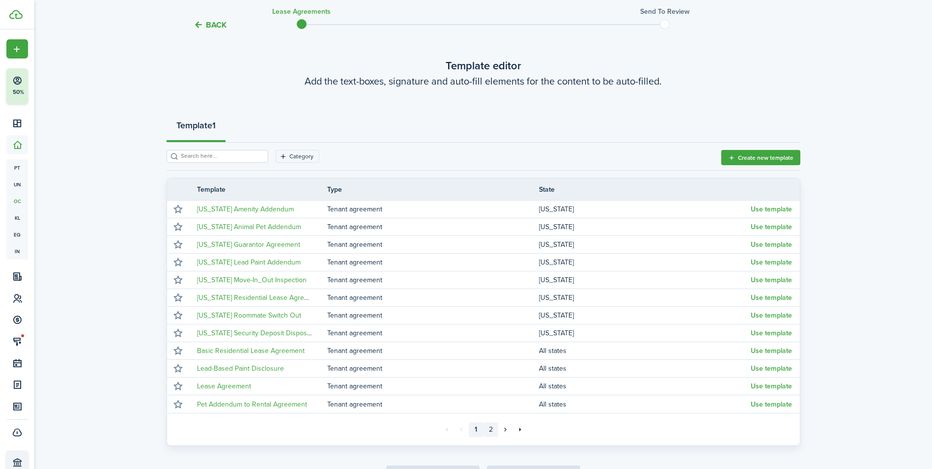
click at [491, 428] on link "2" at bounding box center [491, 429] width 15 height 15
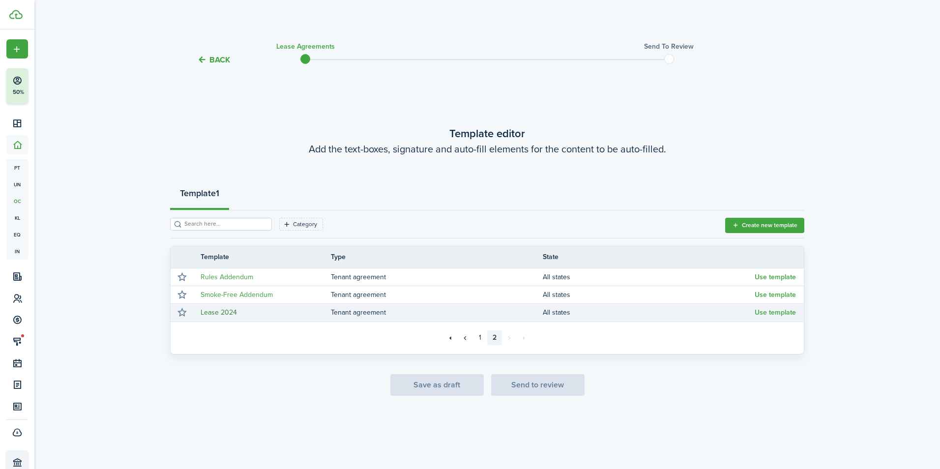
click at [209, 314] on link "Lease 2024" at bounding box center [219, 312] width 36 height 10
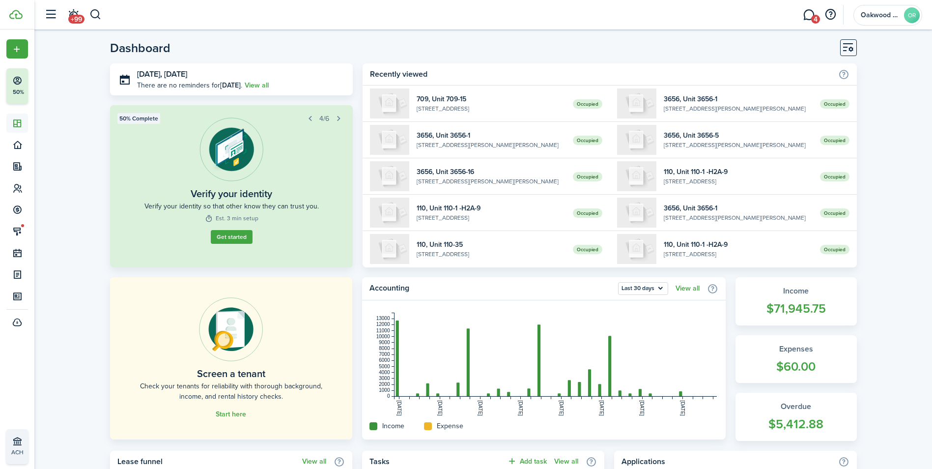
click at [147, 53] on header-page-title "Dashboard" at bounding box center [140, 48] width 60 height 12
